Goal: Transaction & Acquisition: Subscribe to service/newsletter

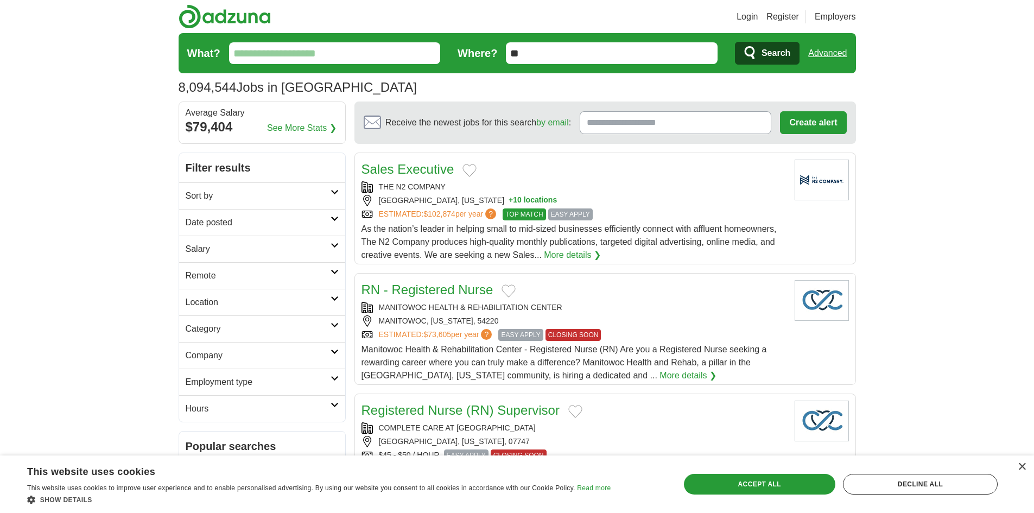
click at [332, 53] on input "What?" at bounding box center [335, 53] width 212 height 22
type input "*********"
click at [779, 53] on span "Search" at bounding box center [775, 53] width 29 height 22
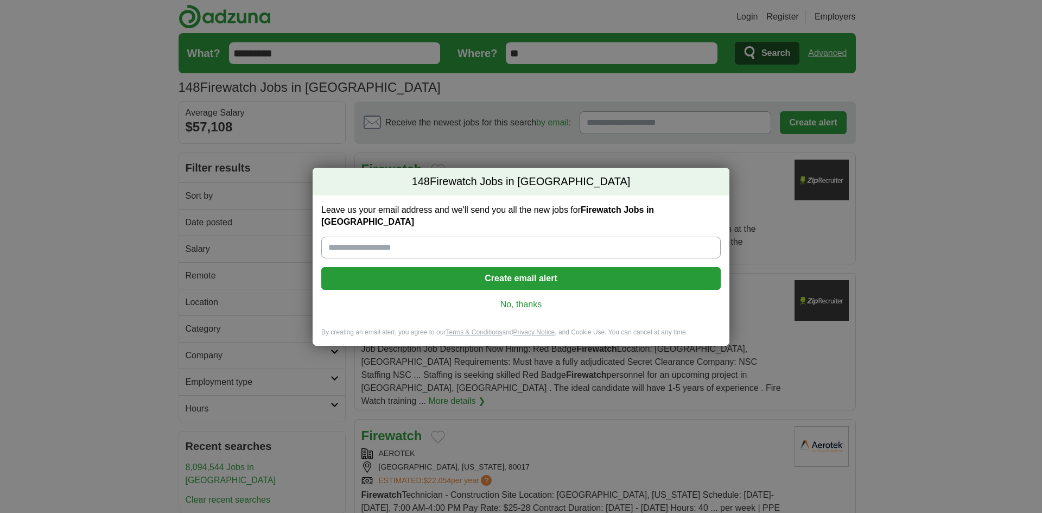
click at [505, 238] on input "Leave us your email address and we'll send you all the new jobs for Firewatch J…" at bounding box center [520, 248] width 399 height 22
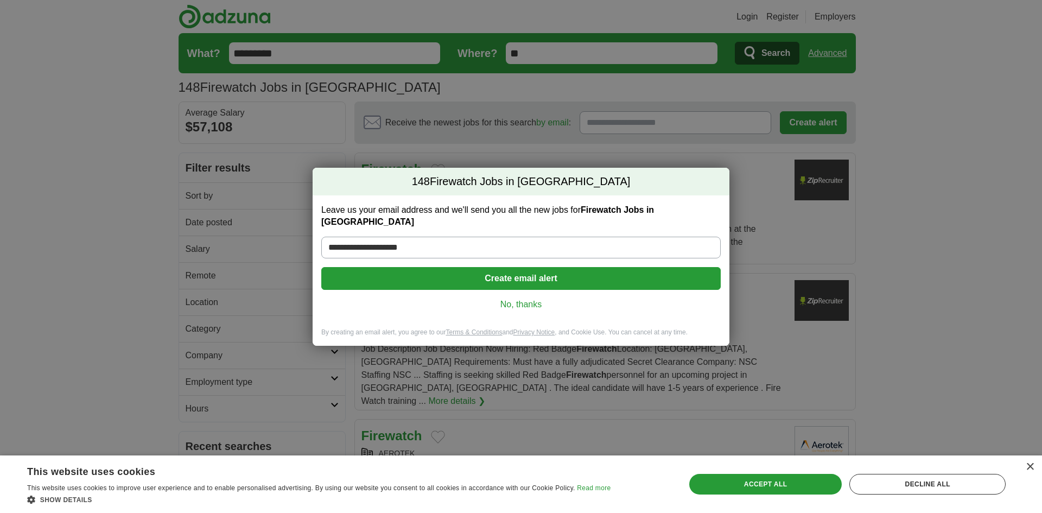
type input "**********"
click at [507, 267] on button "Create email alert" at bounding box center [520, 278] width 399 height 23
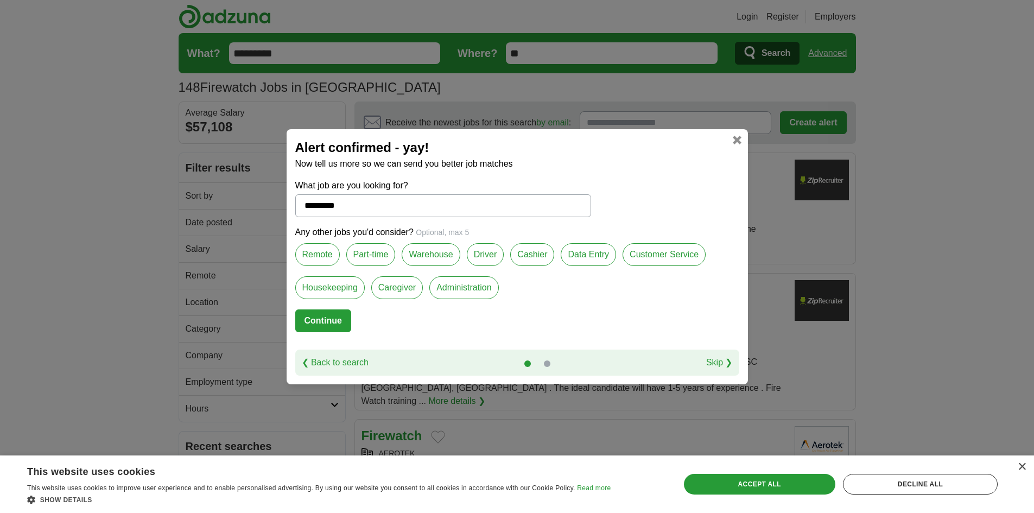
click at [482, 253] on label "Driver" at bounding box center [485, 254] width 37 height 23
click at [581, 257] on label "Data Entry" at bounding box center [587, 254] width 55 height 23
click at [329, 317] on button "Continue" at bounding box center [323, 320] width 56 height 23
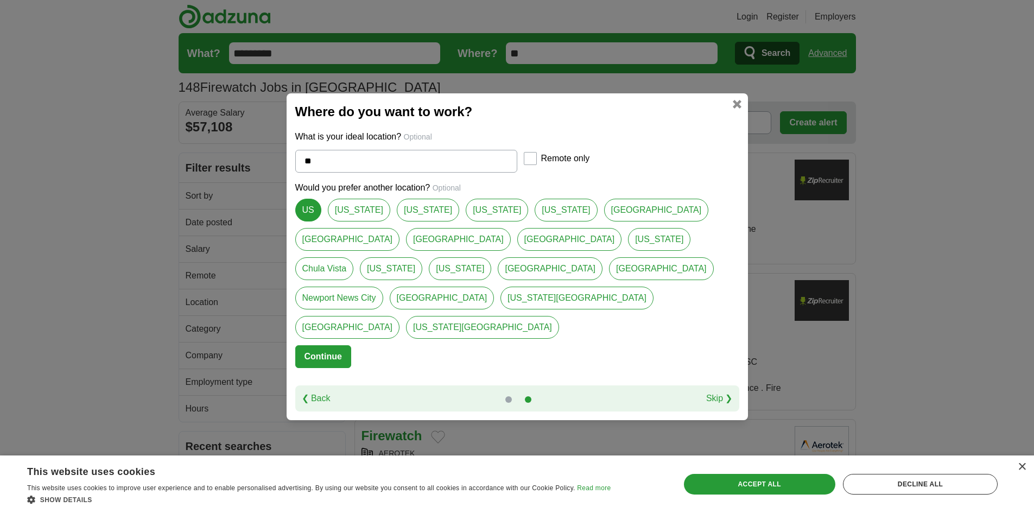
click at [375, 173] on input "**" at bounding box center [406, 161] width 222 height 23
type input "*"
select select "*"
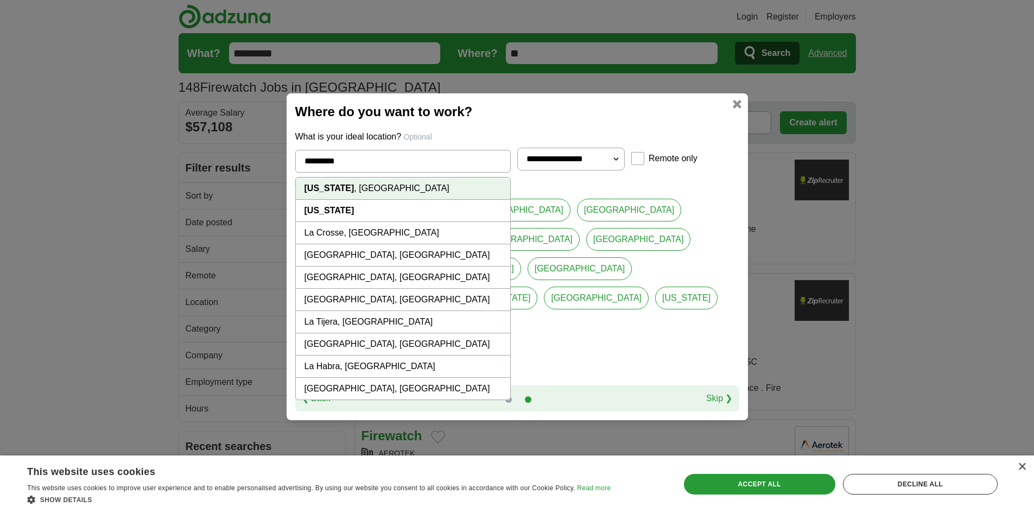
click at [334, 215] on strong "[US_STATE]" at bounding box center [329, 210] width 50 height 9
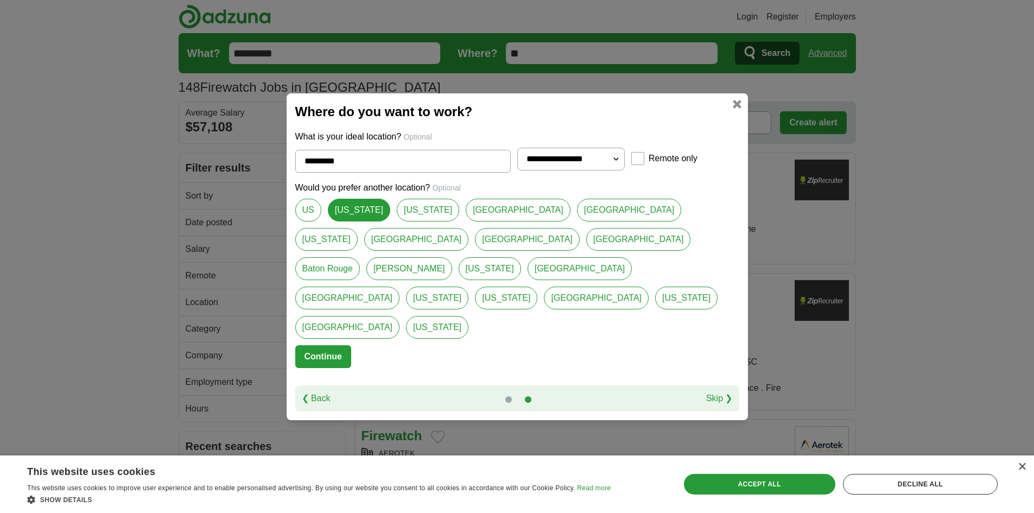
click at [466, 221] on link "[GEOGRAPHIC_DATA]" at bounding box center [518, 210] width 105 height 23
click at [344, 221] on link "[US_STATE]" at bounding box center [359, 210] width 62 height 23
type input "*********"
click at [322, 345] on button "Continue" at bounding box center [323, 356] width 56 height 23
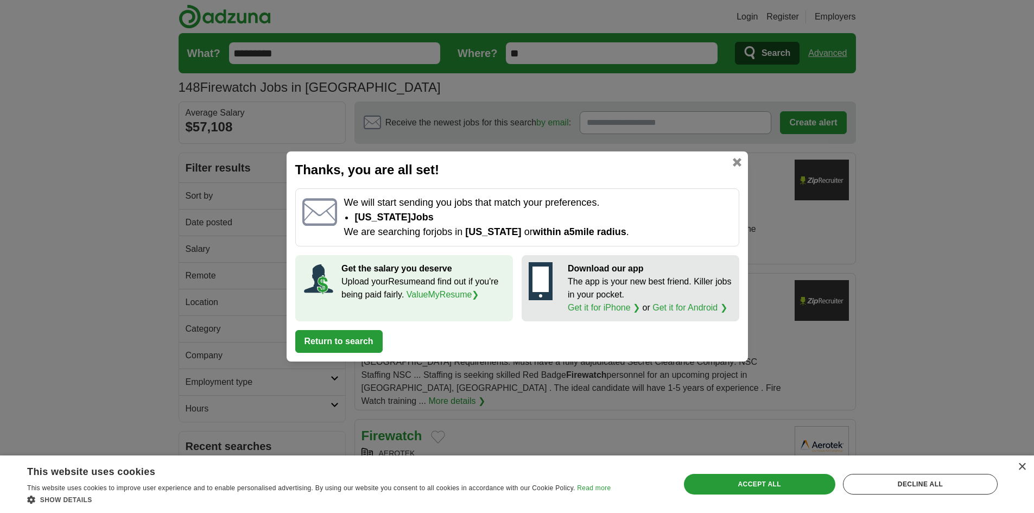
click at [362, 340] on button "Return to search" at bounding box center [338, 341] width 87 height 23
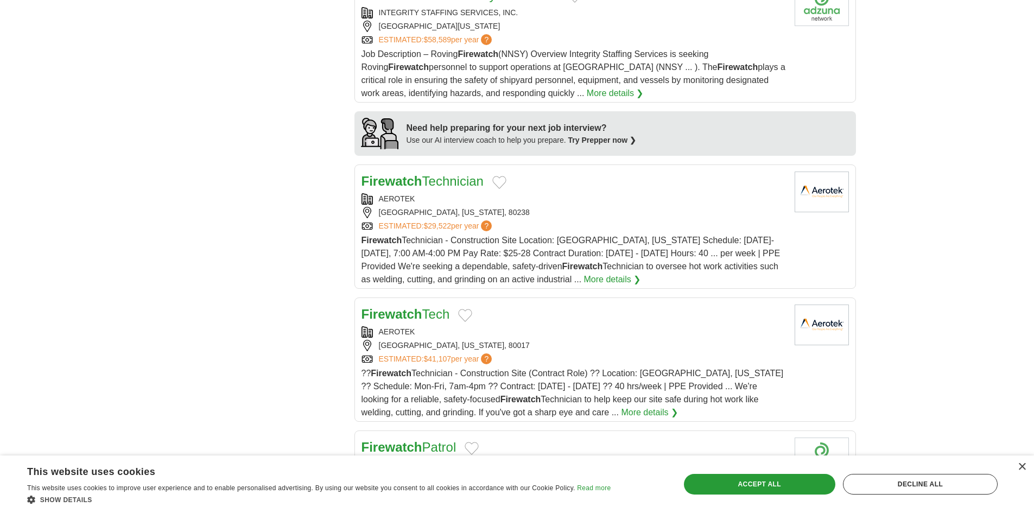
scroll to position [922, 0]
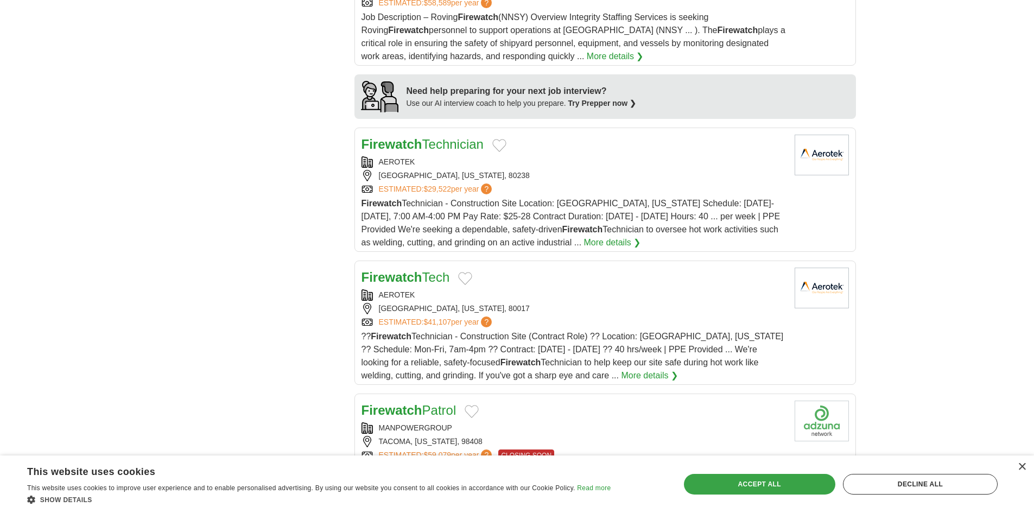
click at [734, 479] on div "Accept all" at bounding box center [759, 484] width 151 height 21
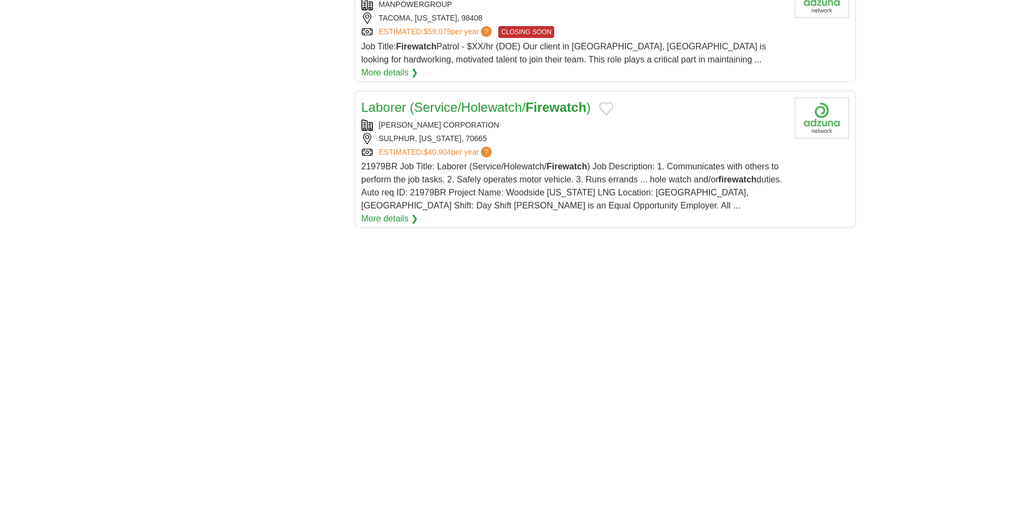
scroll to position [1356, 0]
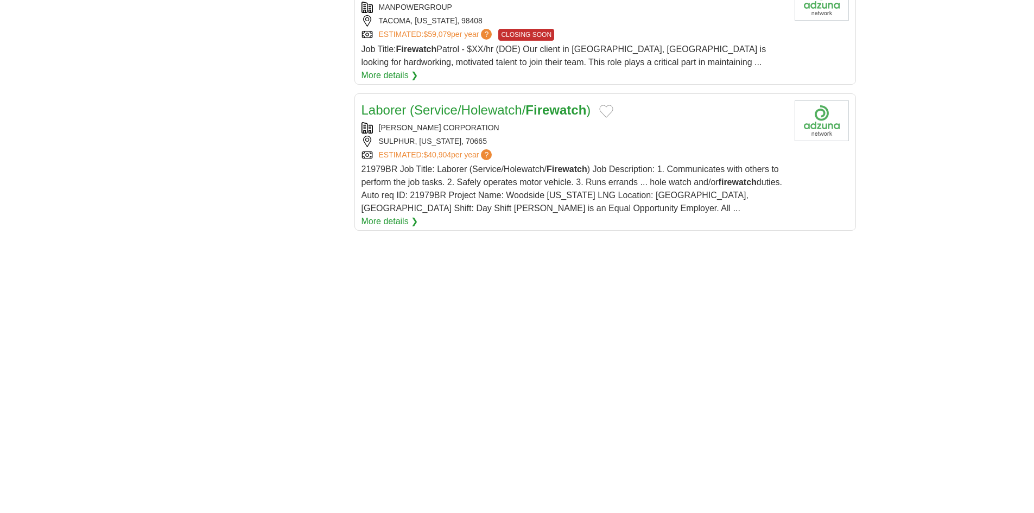
scroll to position [1346, 0]
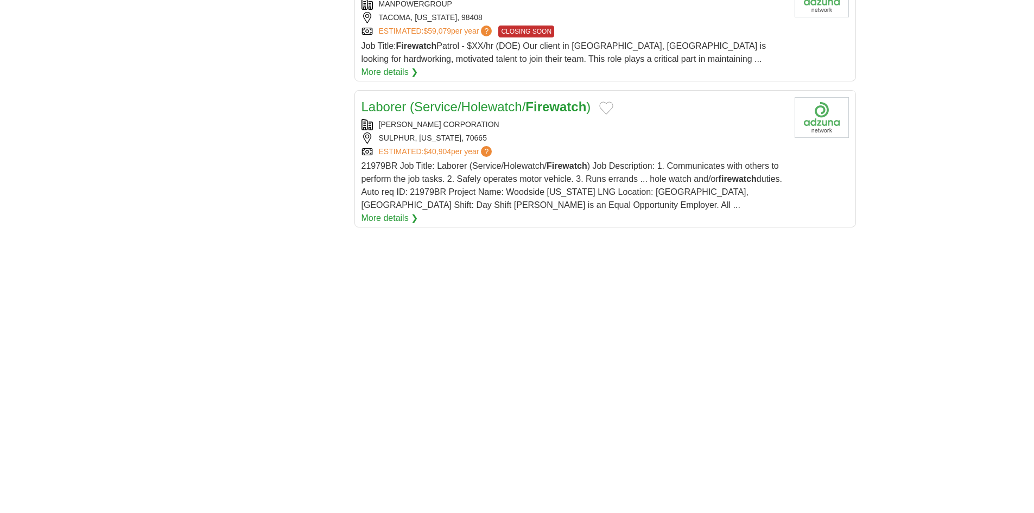
click at [429, 99] on link "Laborer (Service/Holewatch/ Firewatch )" at bounding box center [476, 106] width 230 height 15
click at [418, 212] on link "More details ❯" at bounding box center [389, 218] width 57 height 13
